Goal: Task Accomplishment & Management: Manage account settings

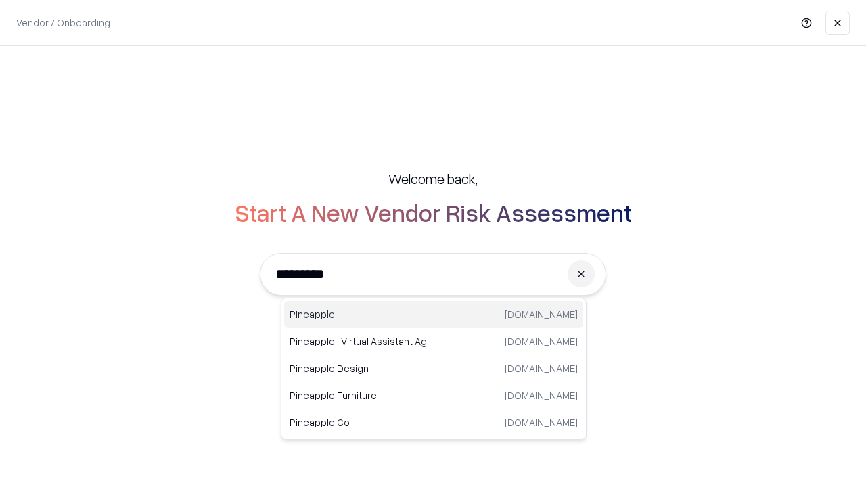
click at [434, 315] on div "Pineapple [DOMAIN_NAME]" at bounding box center [433, 314] width 299 height 27
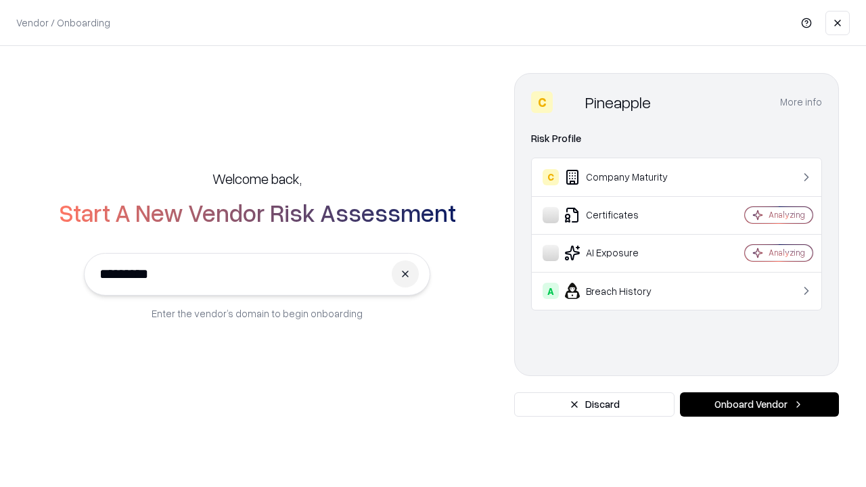
type input "*********"
click at [759, 405] on button "Onboard Vendor" at bounding box center [759, 405] width 159 height 24
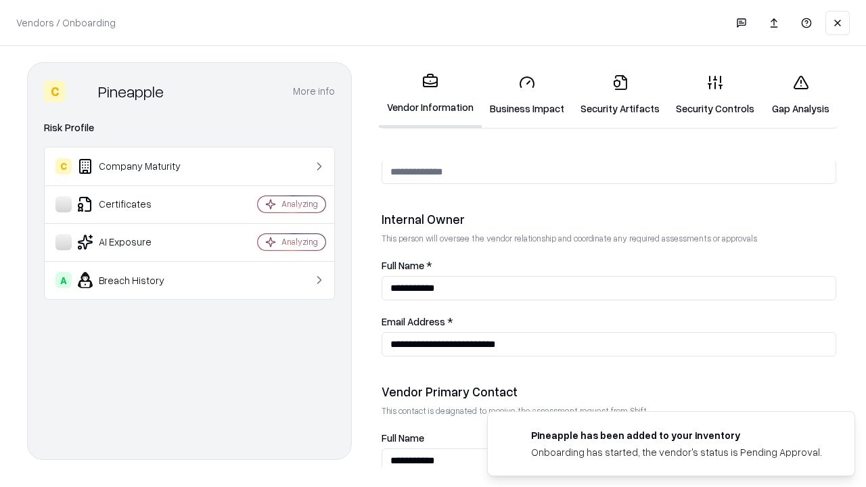
scroll to position [701, 0]
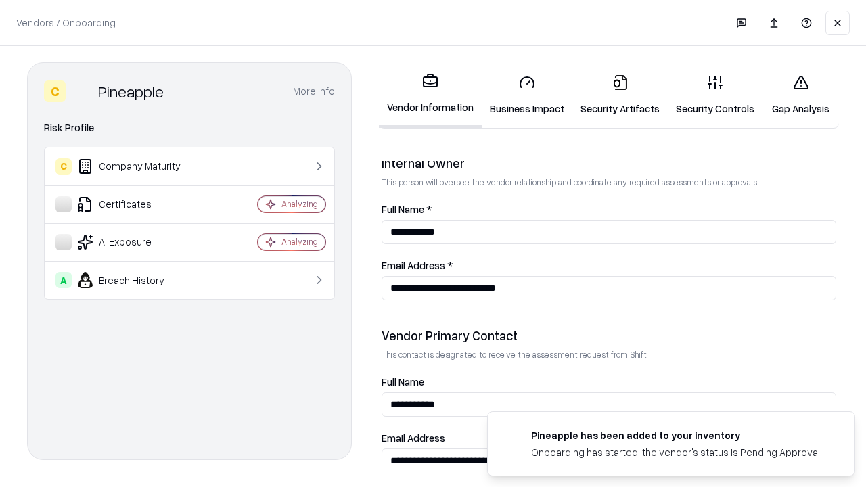
click at [527, 95] on link "Business Impact" at bounding box center [527, 95] width 91 height 63
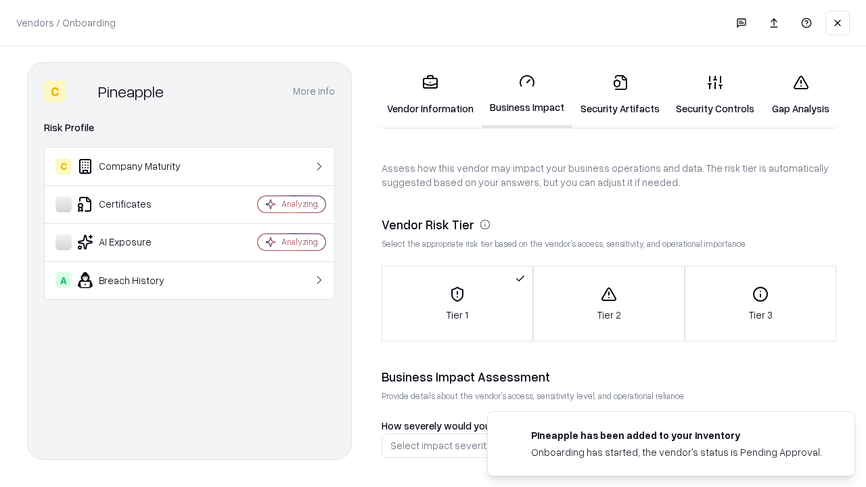
click at [620, 95] on link "Security Artifacts" at bounding box center [620, 95] width 95 height 63
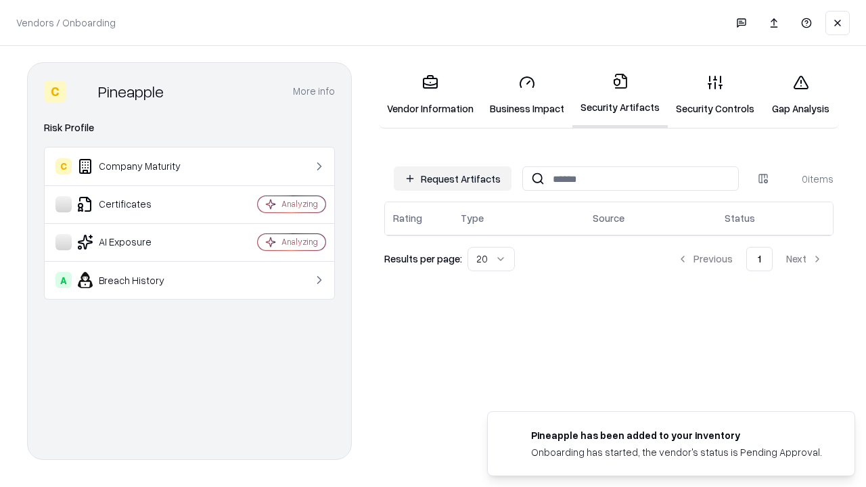
click at [453, 179] on button "Request Artifacts" at bounding box center [453, 179] width 118 height 24
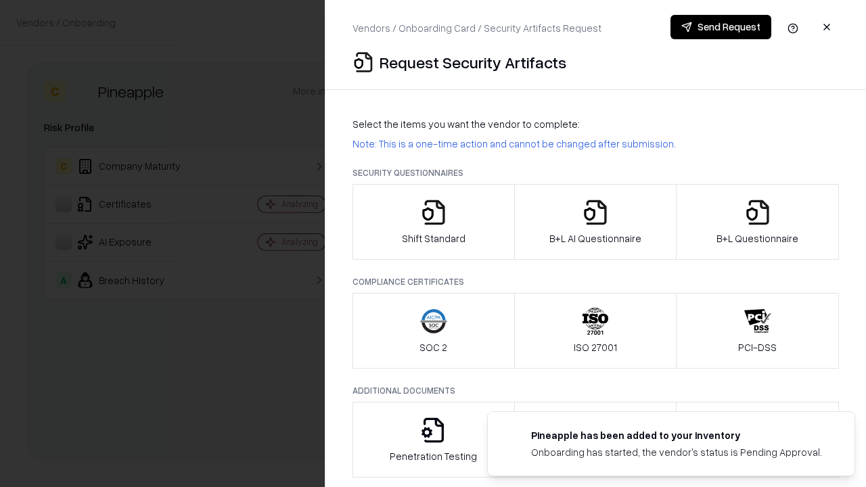
click at [433, 222] on icon "button" at bounding box center [433, 212] width 27 height 27
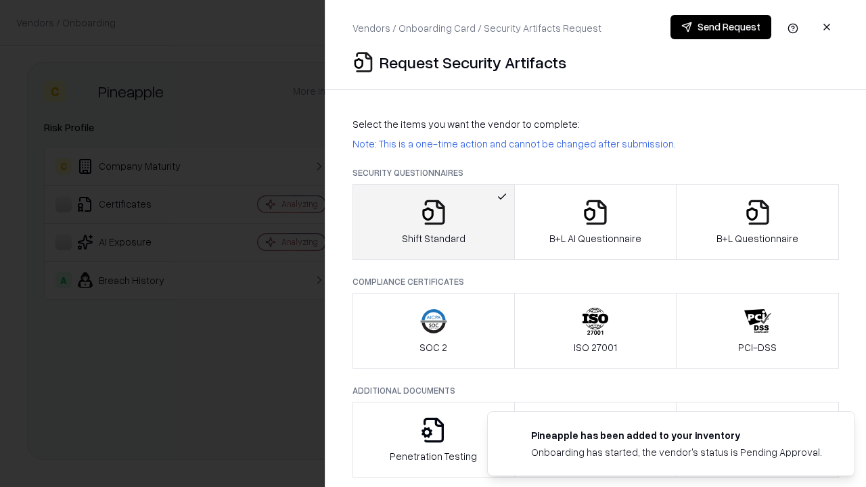
click at [721, 27] on button "Send Request" at bounding box center [721, 27] width 101 height 24
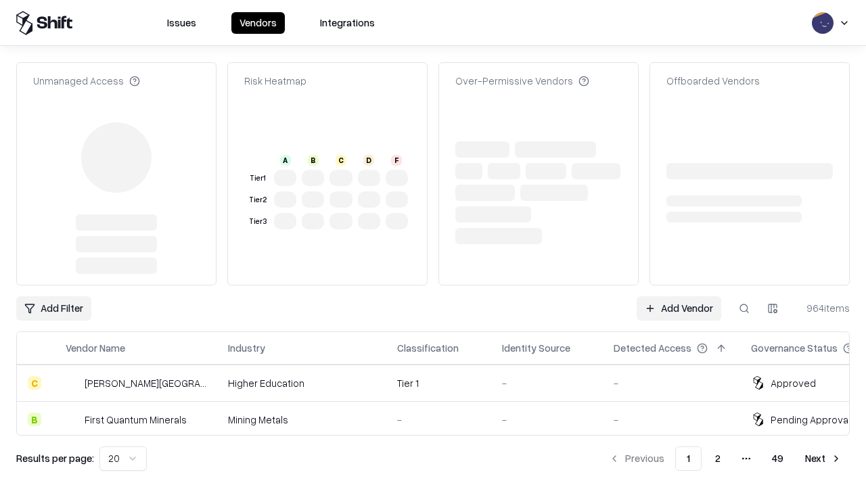
click at [679, 296] on link "Add Vendor" at bounding box center [679, 308] width 85 height 24
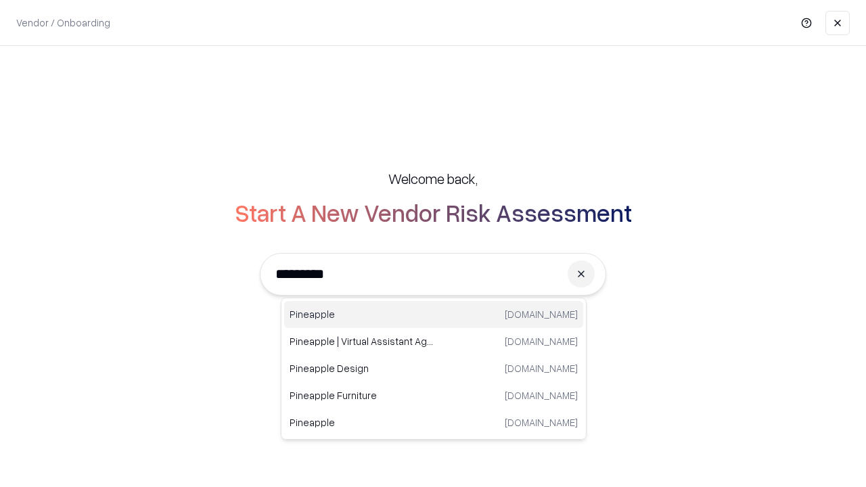
click at [434, 315] on div "Pineapple [DOMAIN_NAME]" at bounding box center [433, 314] width 299 height 27
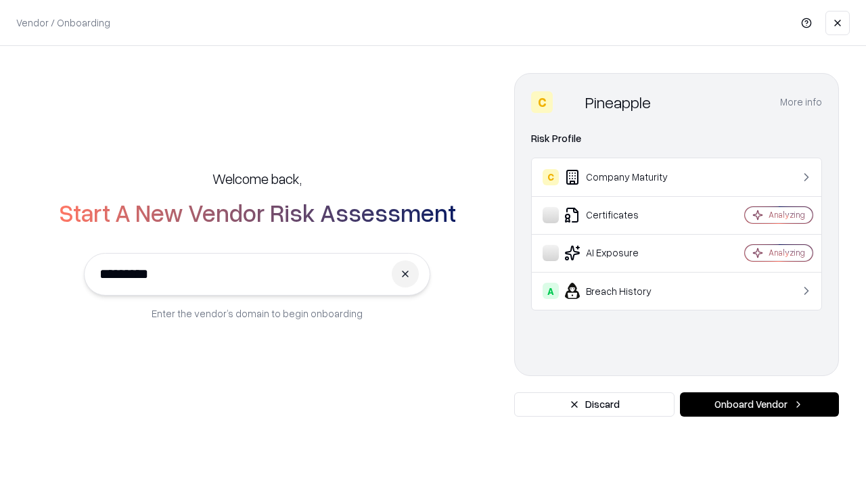
type input "*********"
click at [759, 405] on button "Onboard Vendor" at bounding box center [759, 405] width 159 height 24
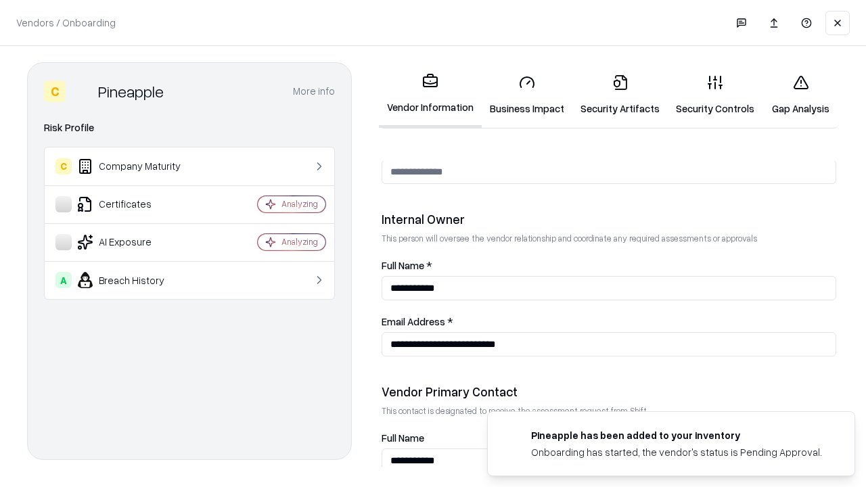
scroll to position [701, 0]
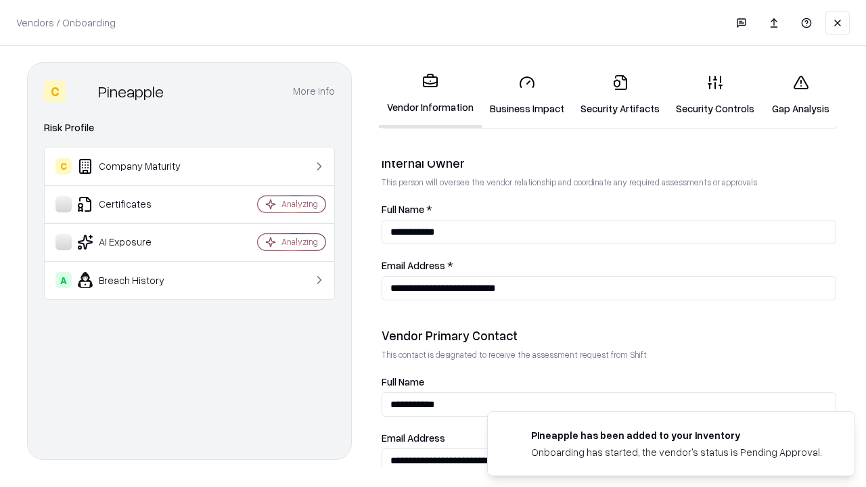
click at [801, 95] on link "Gap Analysis" at bounding box center [801, 95] width 76 height 63
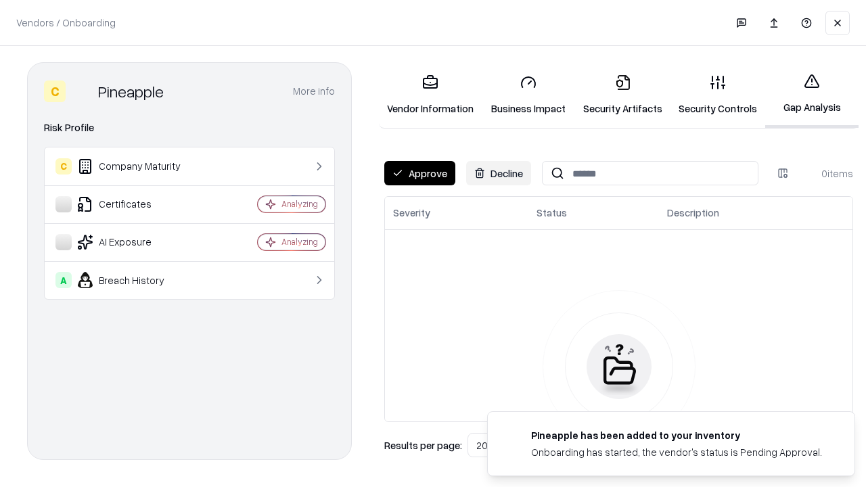
click at [420, 173] on button "Approve" at bounding box center [419, 173] width 71 height 24
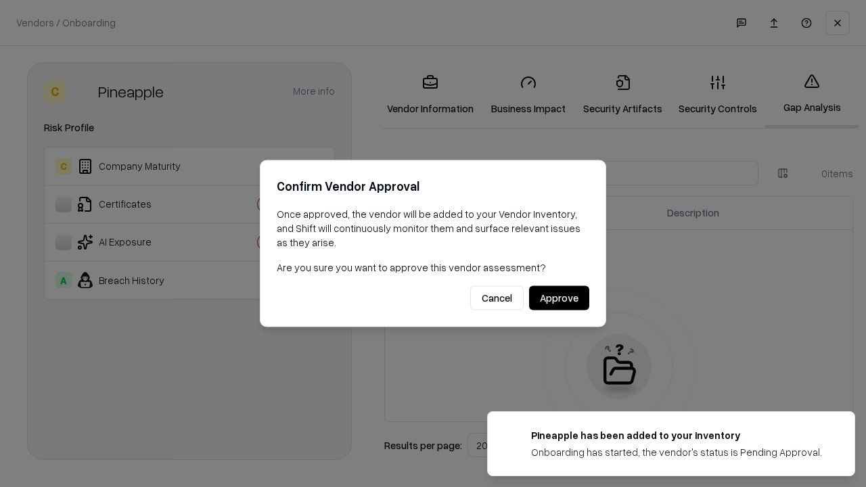
click at [559, 298] on button "Approve" at bounding box center [559, 298] width 60 height 24
